Goal: Information Seeking & Learning: Find specific fact

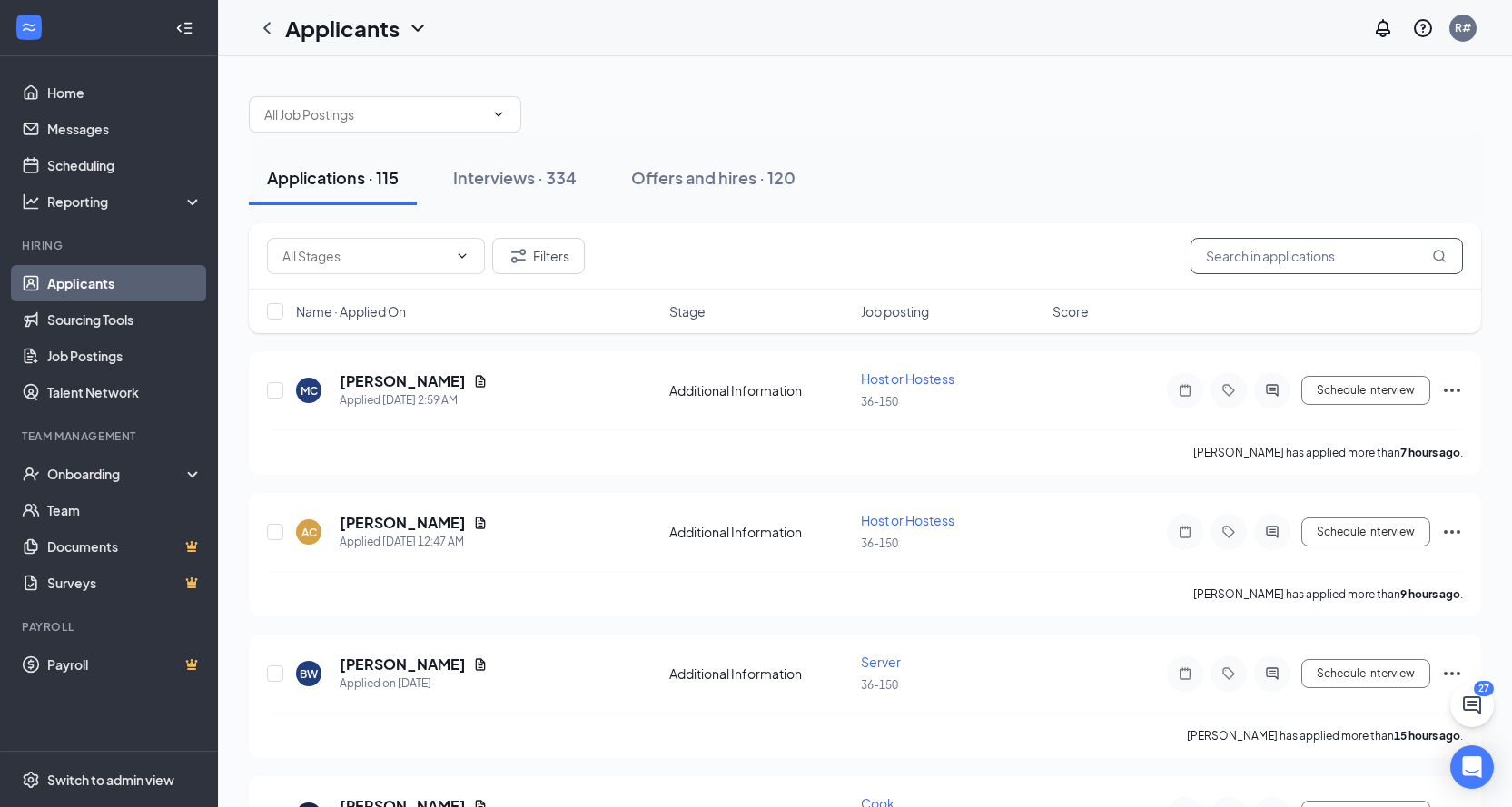
click at [1324, 255] on input "text" at bounding box center [1327, 256] width 273 height 37
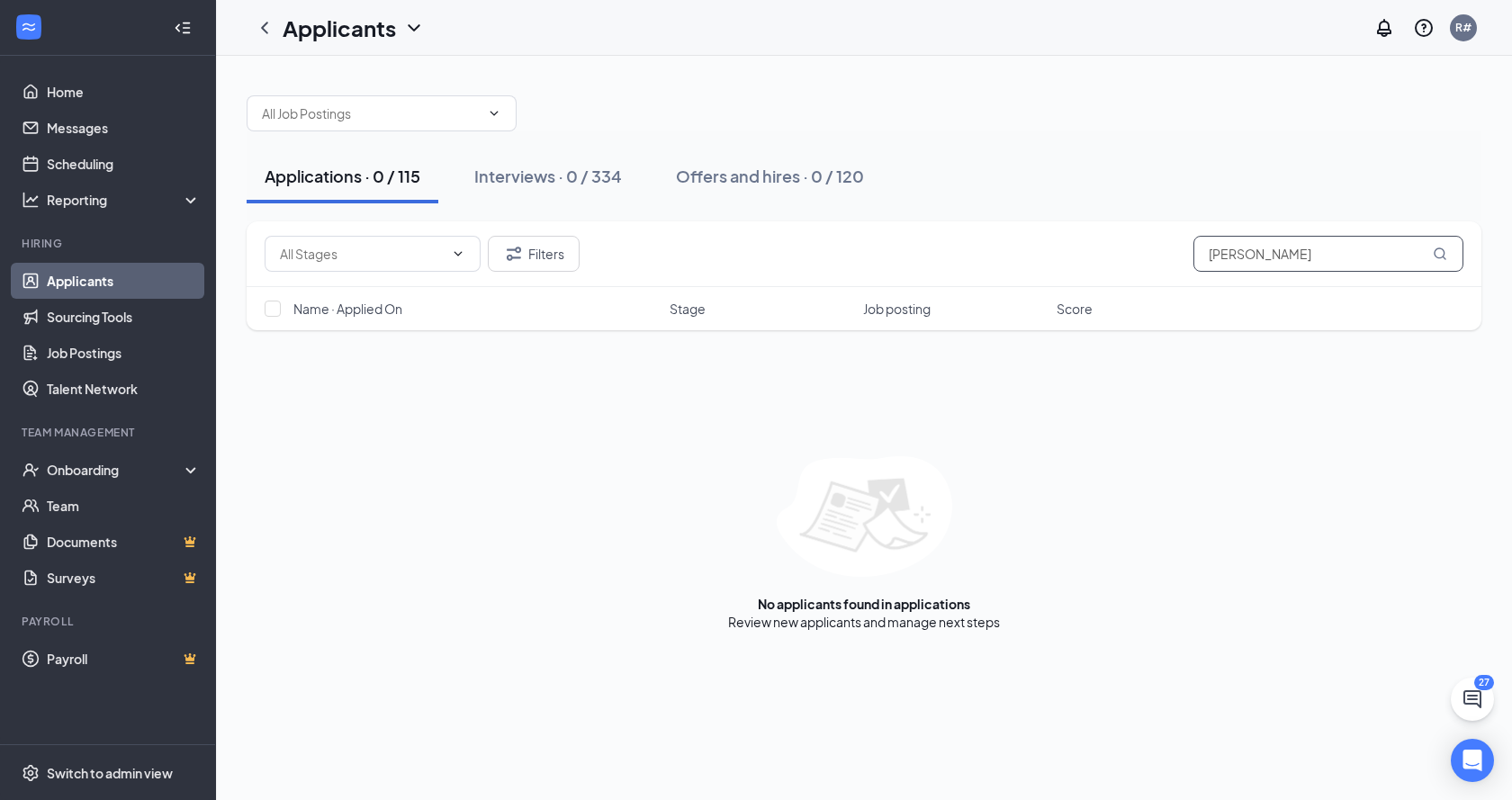
click at [1255, 256] on input "[PERSON_NAME]" at bounding box center [1328, 254] width 270 height 36
type input "j"
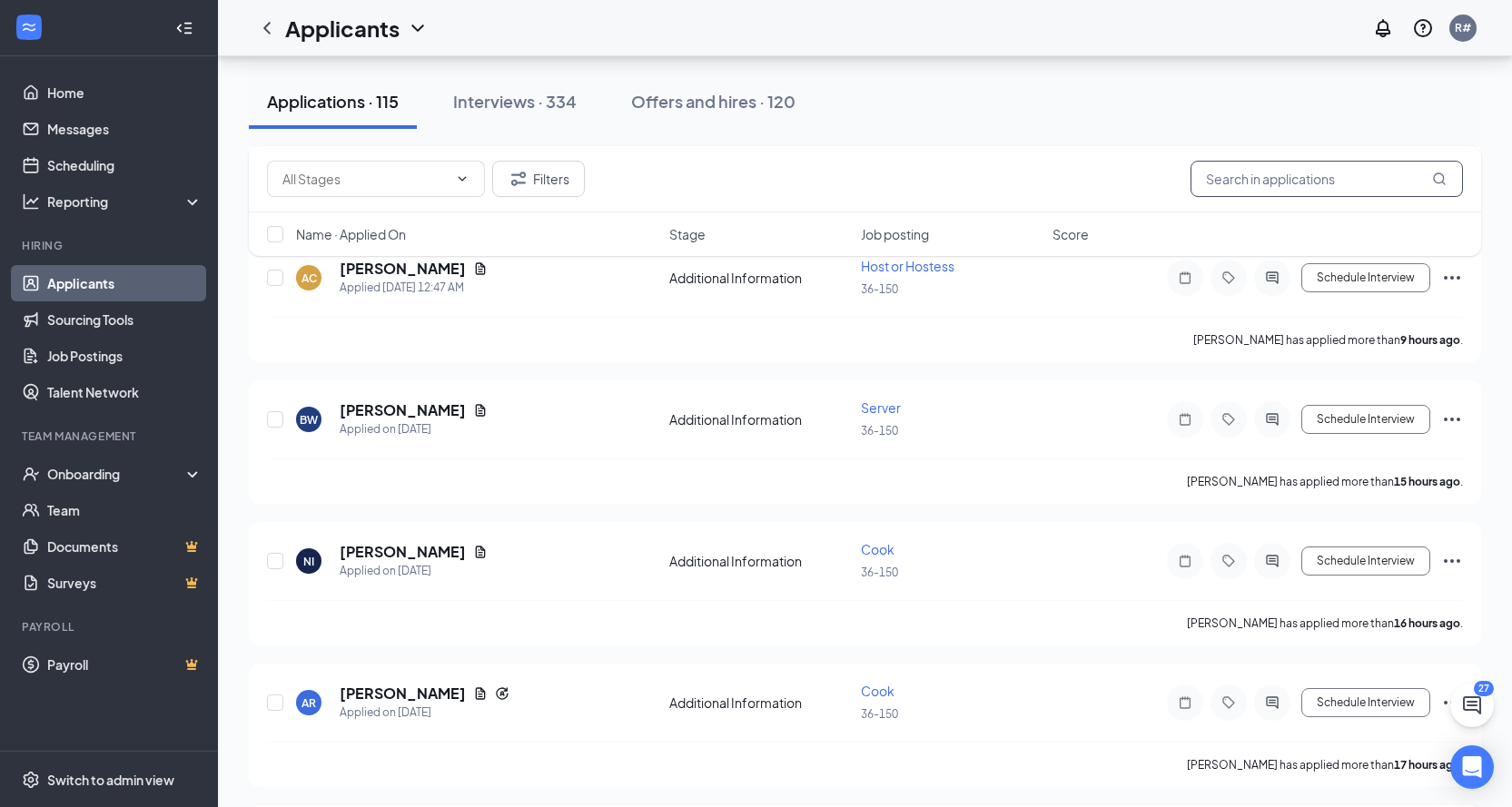
scroll to position [363, 0]
